Goal: Task Accomplishment & Management: Complete application form

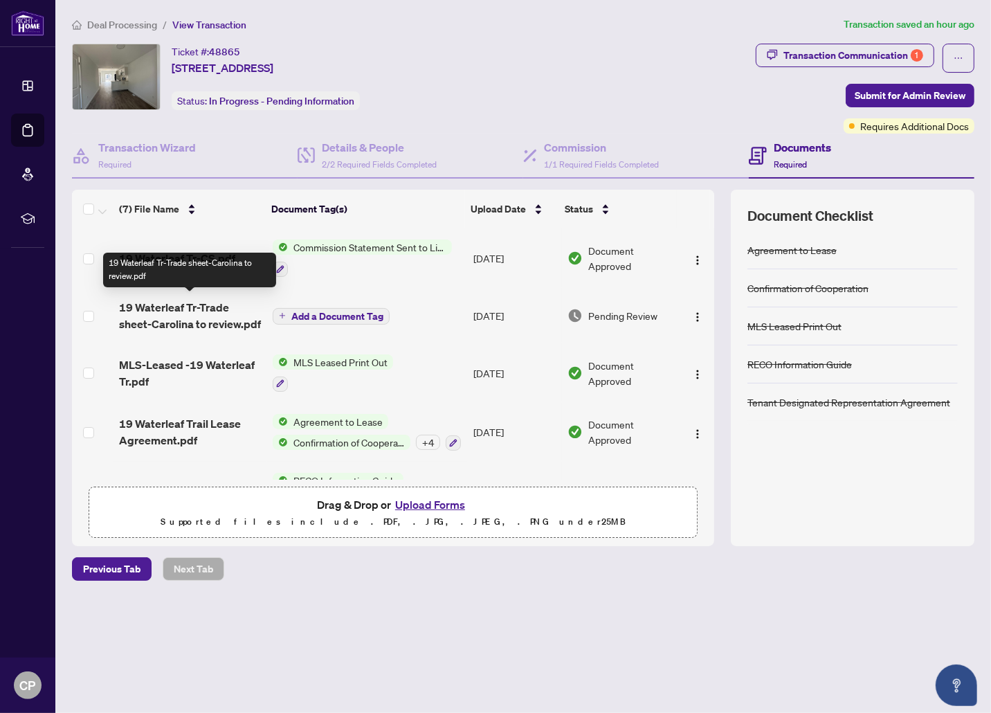
click at [192, 308] on span "19 Waterleaf Tr-Trade sheet-Carolina to review.pdf" at bounding box center [190, 315] width 142 height 33
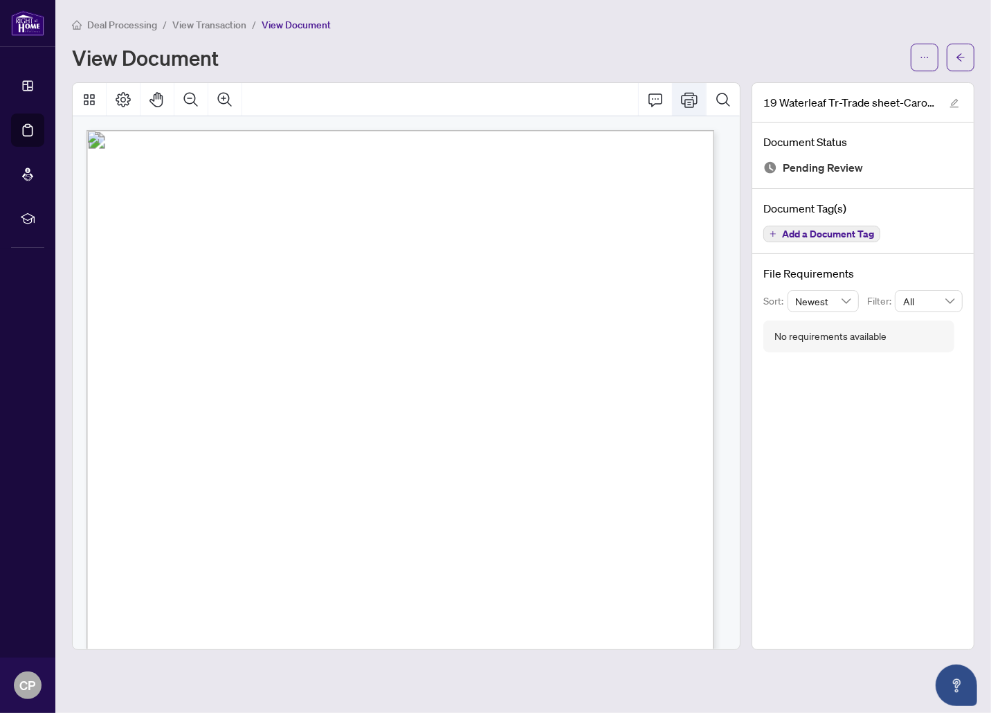
click at [691, 100] on icon "Print" at bounding box center [689, 99] width 17 height 17
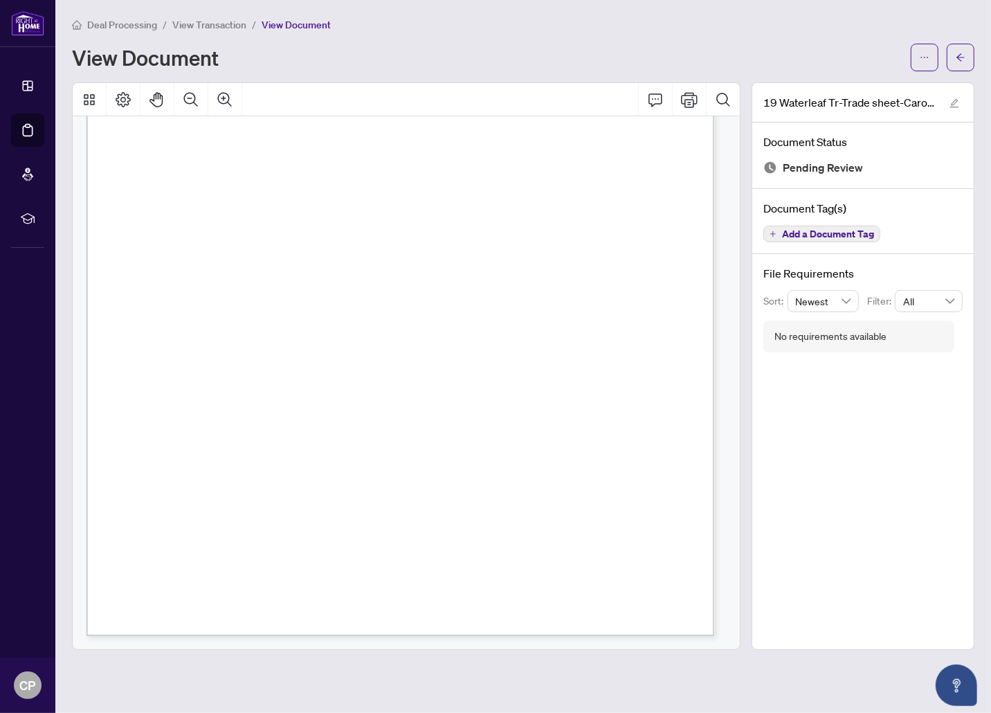
click at [224, 23] on span "View Transaction" at bounding box center [209, 25] width 74 height 12
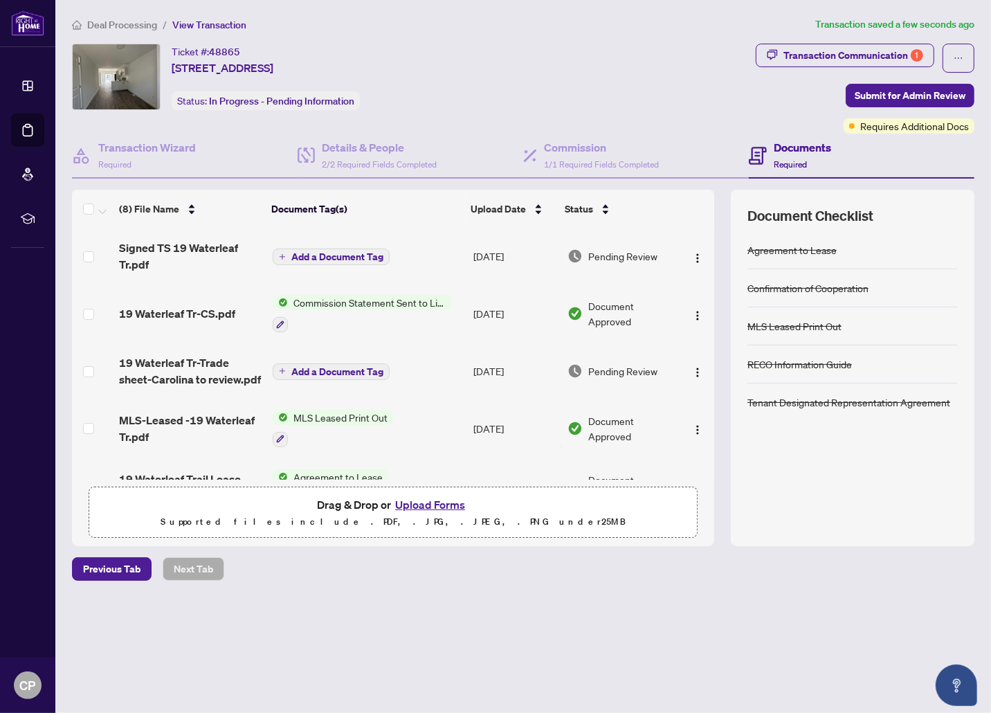
click at [379, 257] on span "Add a Document Tag" at bounding box center [337, 257] width 92 height 10
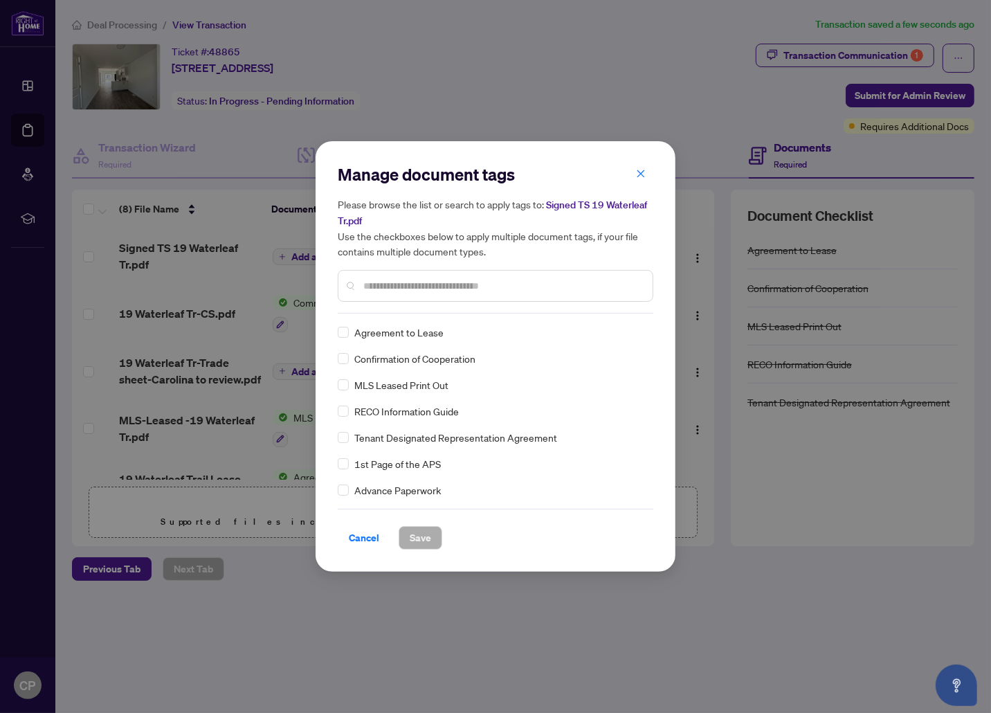
click at [382, 284] on input "text" at bounding box center [502, 285] width 278 height 15
type input "*****"
click at [397, 356] on span "Trade Sheet" at bounding box center [380, 358] width 53 height 15
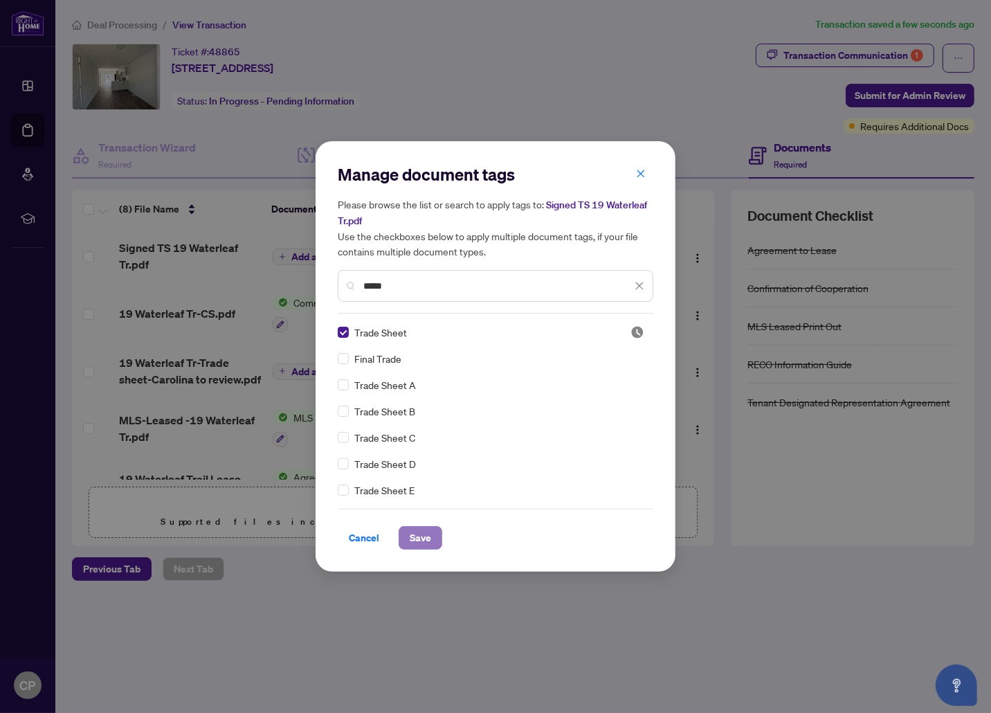
click at [418, 541] on span "Save" at bounding box center [420, 538] width 21 height 22
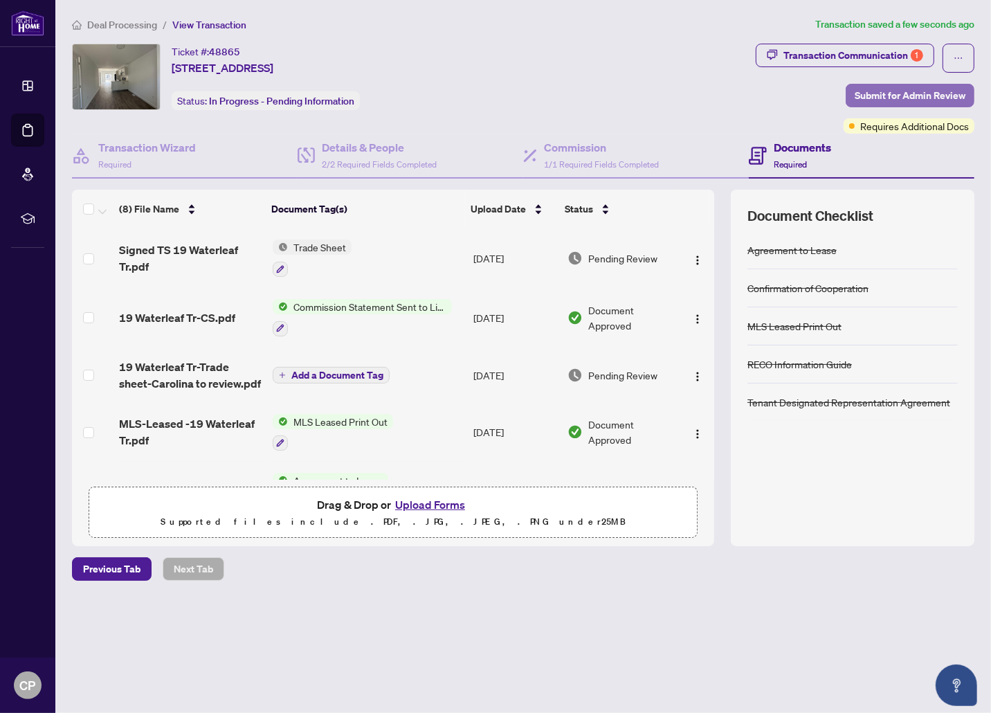
click at [886, 91] on span "Submit for Admin Review" at bounding box center [910, 95] width 111 height 22
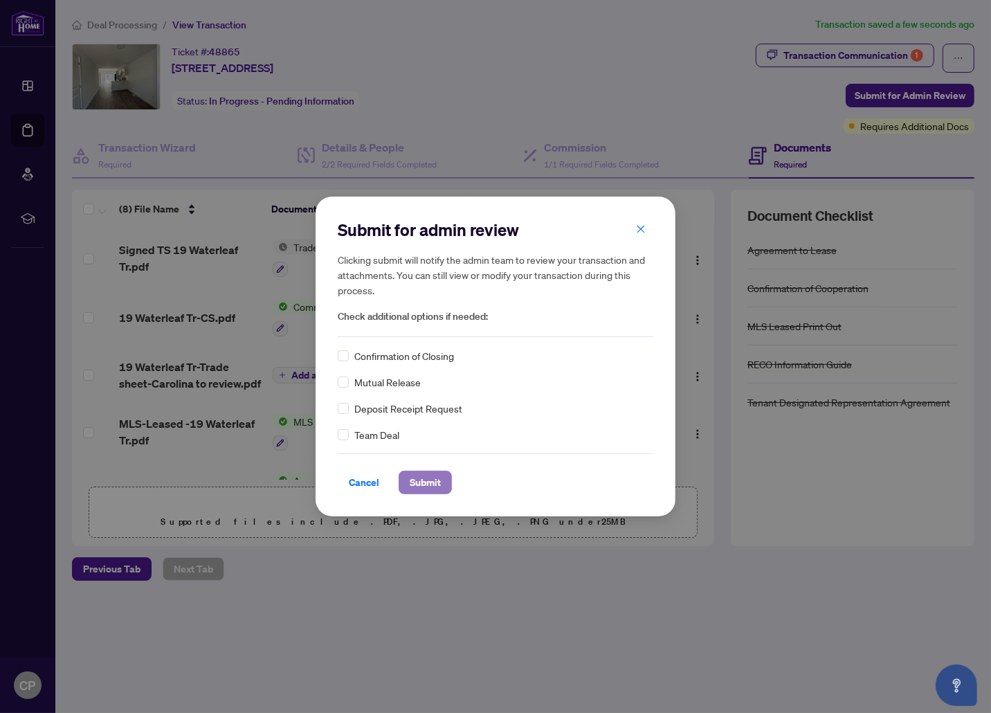
click at [420, 482] on span "Submit" at bounding box center [425, 482] width 31 height 22
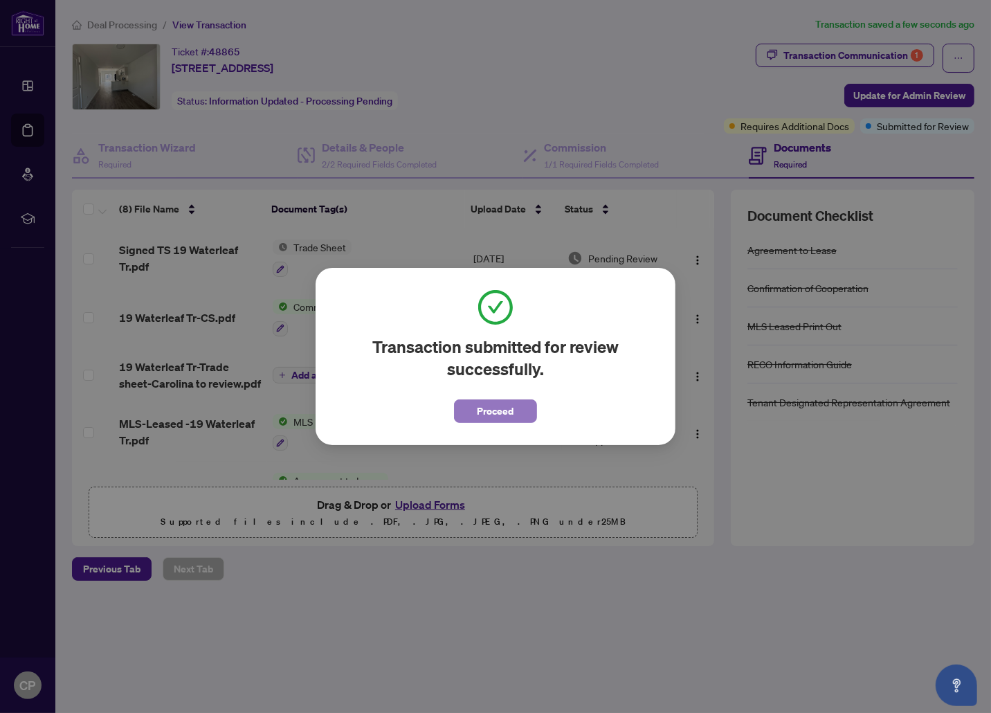
click at [492, 412] on span "Proceed" at bounding box center [496, 411] width 37 height 22
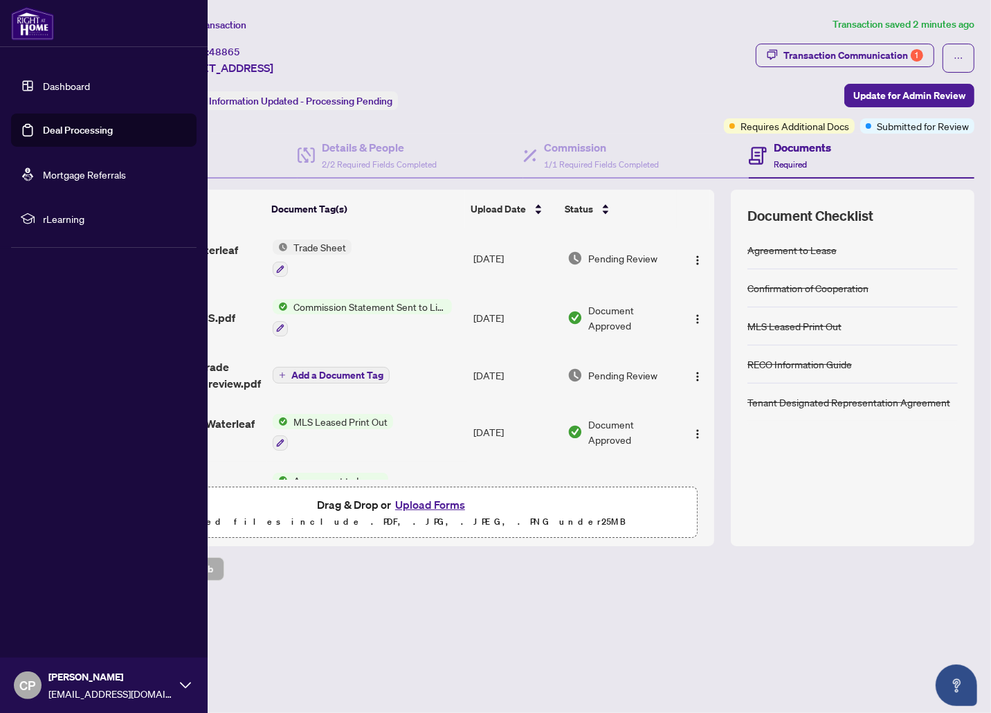
click at [64, 88] on link "Dashboard" at bounding box center [66, 86] width 47 height 12
click at [70, 84] on link "Dashboard" at bounding box center [66, 86] width 47 height 12
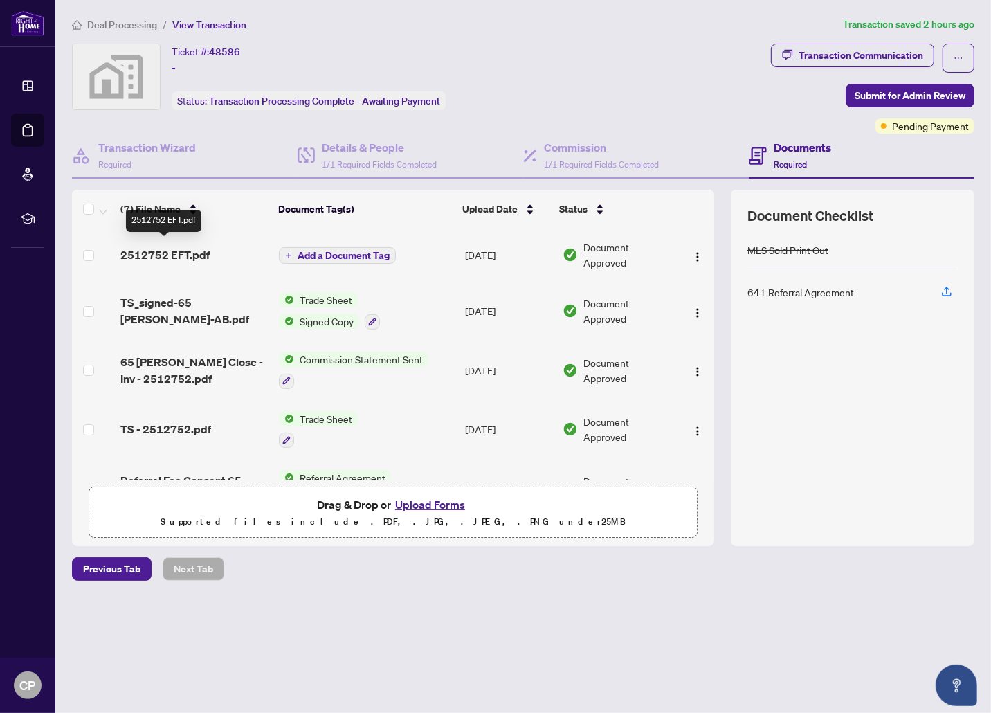
click at [195, 246] on span "2512752 EFT.pdf" at bounding box center [164, 254] width 89 height 17
